Goal: Navigation & Orientation: Find specific page/section

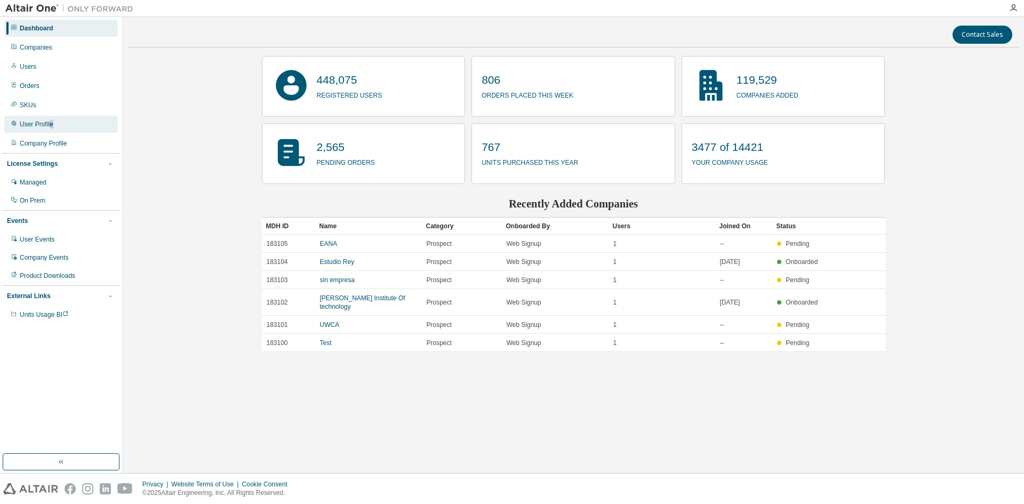
click at [50, 120] on div "User Profile" at bounding box center [61, 124] width 114 height 17
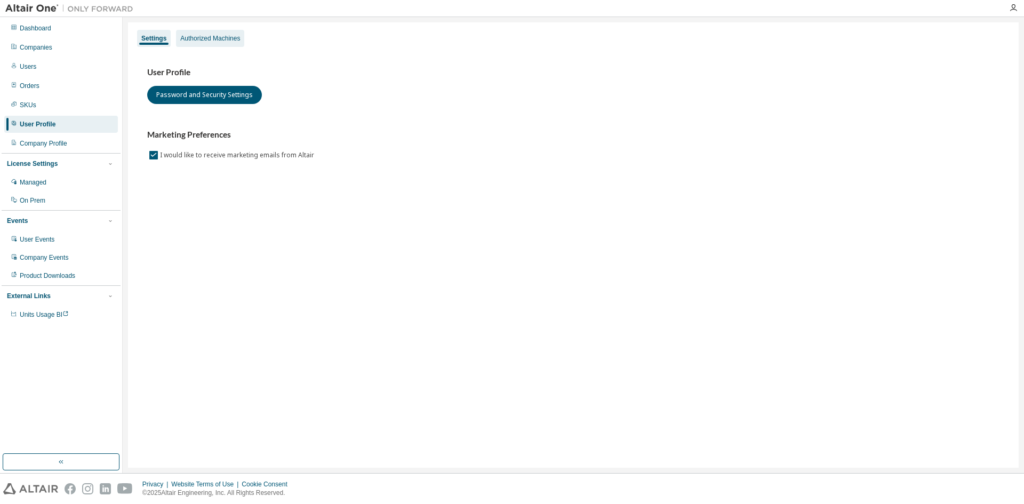
click at [196, 44] on div "Authorized Machines" at bounding box center [210, 38] width 68 height 17
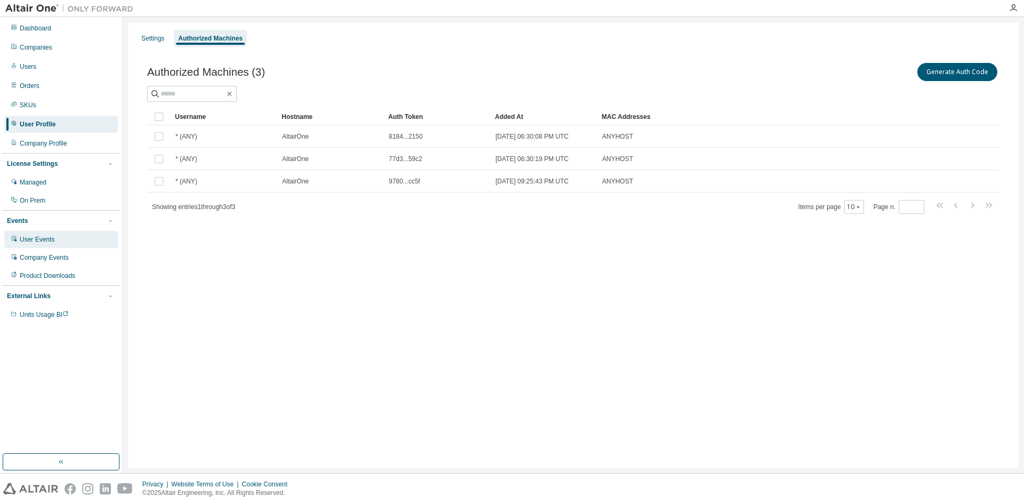
click at [43, 240] on div "User Events" at bounding box center [37, 239] width 35 height 9
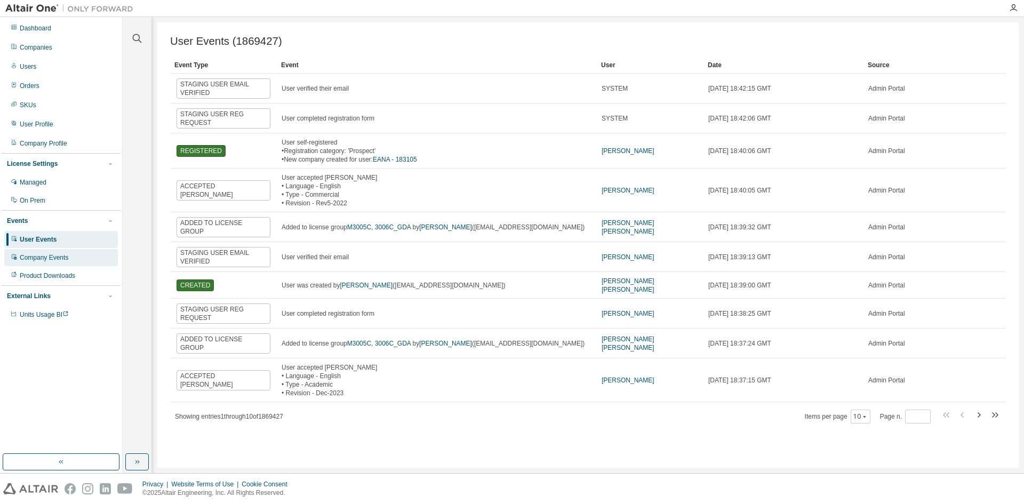
click at [46, 260] on div "Company Events" at bounding box center [44, 257] width 49 height 9
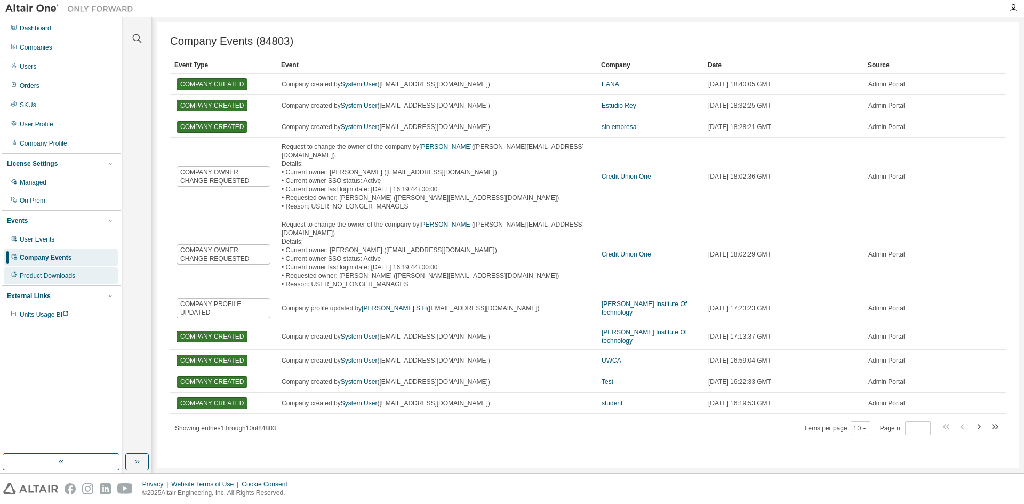
click at [43, 274] on div "Product Downloads" at bounding box center [47, 276] width 55 height 9
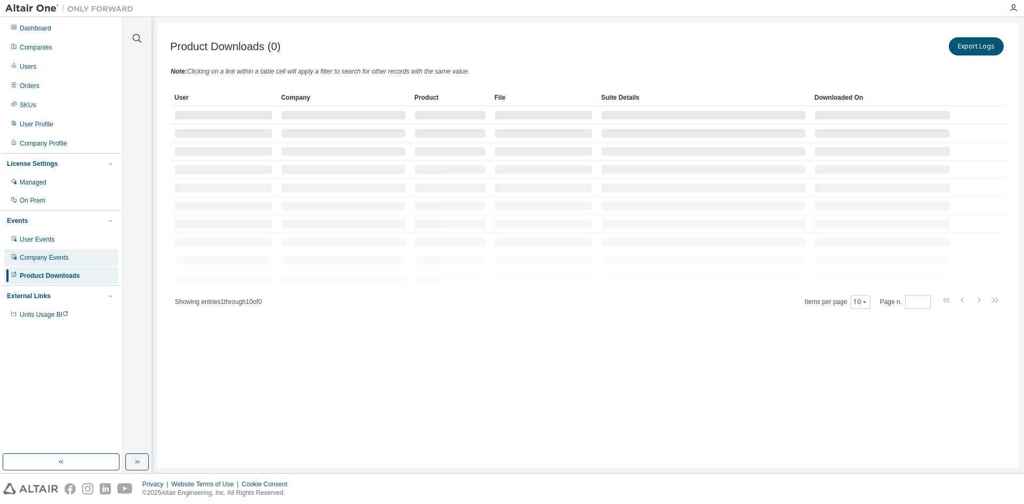
click at [46, 262] on div "Company Events" at bounding box center [44, 257] width 49 height 9
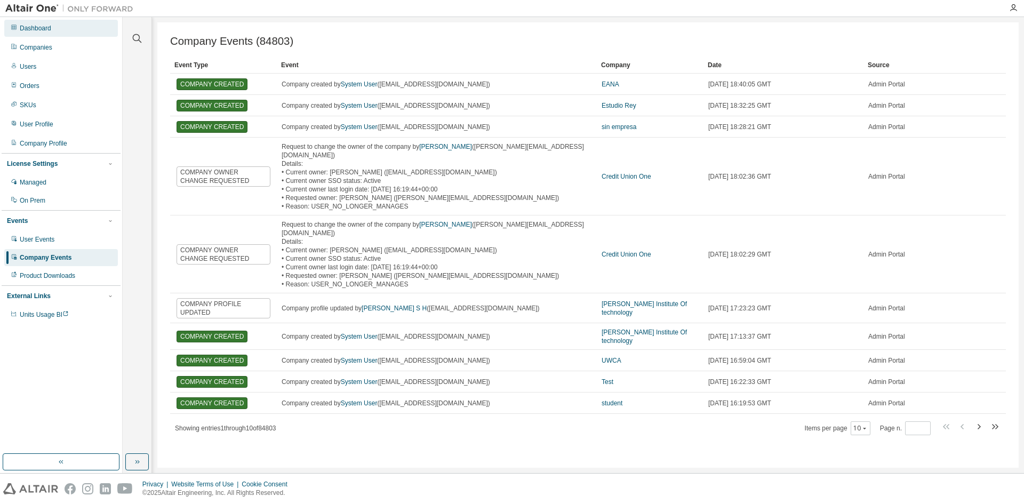
click at [49, 27] on div "Dashboard" at bounding box center [35, 28] width 31 height 9
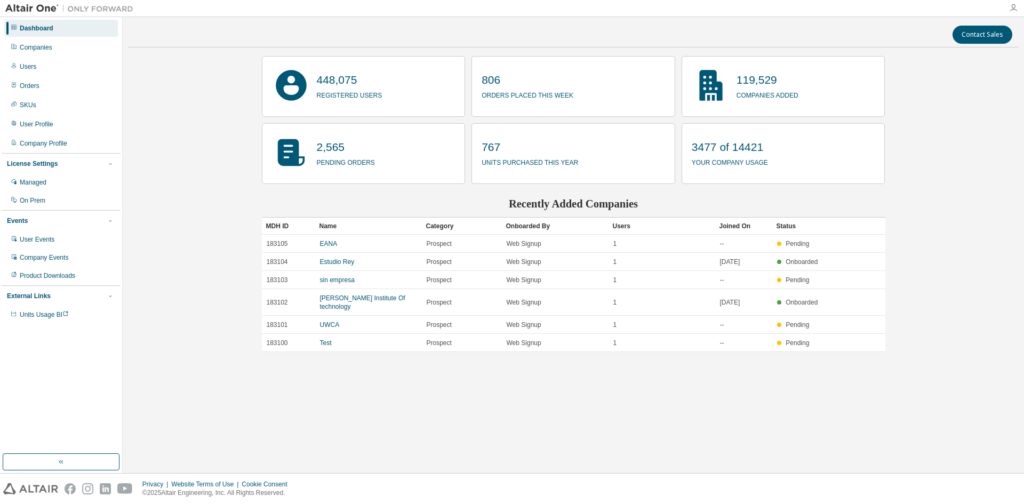
click at [1013, 7] on icon "button" at bounding box center [1013, 8] width 9 height 9
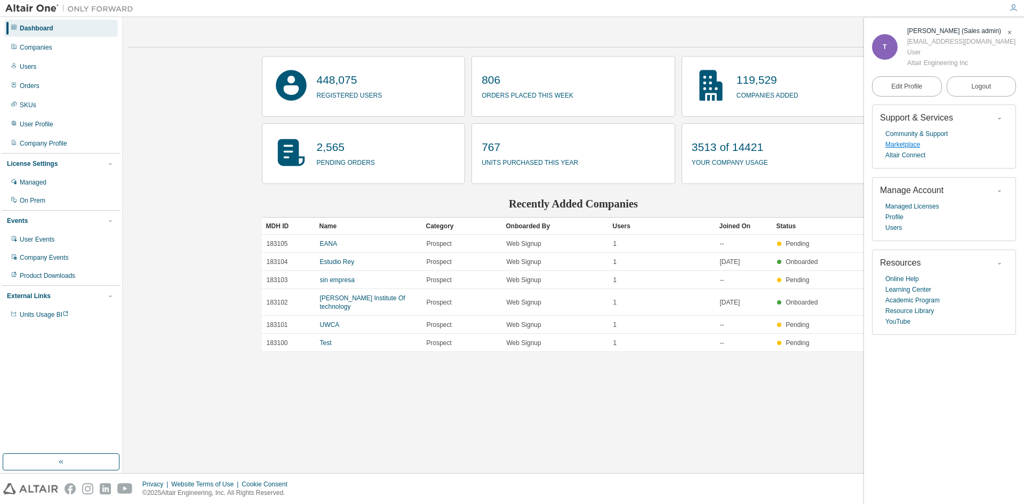
click at [904, 146] on link "Marketplace" at bounding box center [902, 144] width 35 height 11
